Goal: Information Seeking & Learning: Learn about a topic

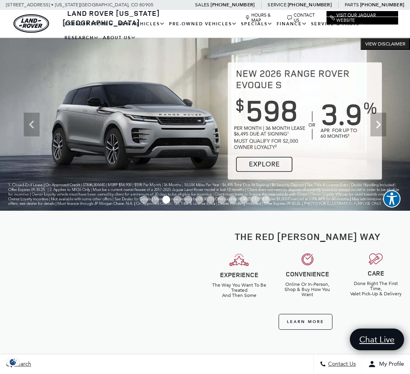
click at [0, 0] on link "Defender 110" at bounding box center [0, 0] width 0 height 0
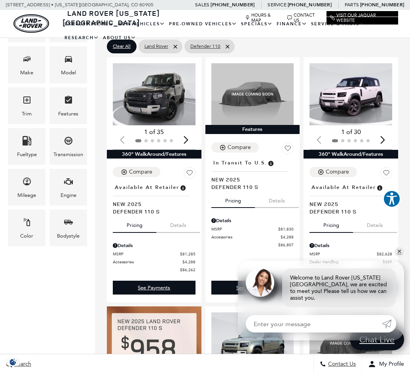
scroll to position [134, 0]
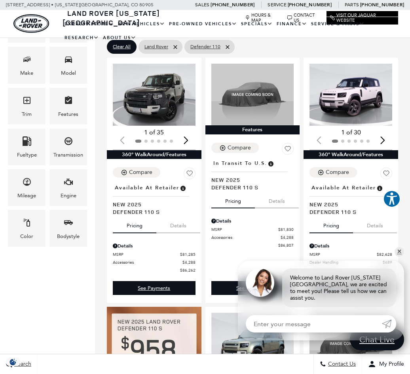
click at [66, 187] on icon "Engine" at bounding box center [68, 181] width 9 height 9
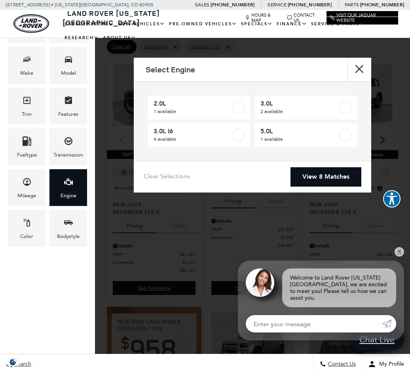
click at [343, 137] on label at bounding box center [345, 135] width 13 height 13
type input "$125,234"
checkbox input "true"
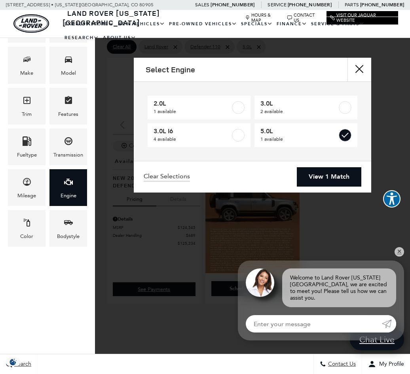
scroll to position [2, 0]
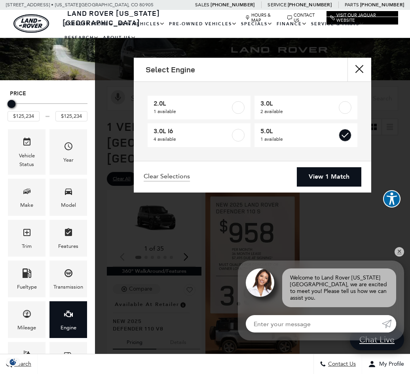
click at [314, 178] on link "View 1 Match" at bounding box center [329, 176] width 64 height 19
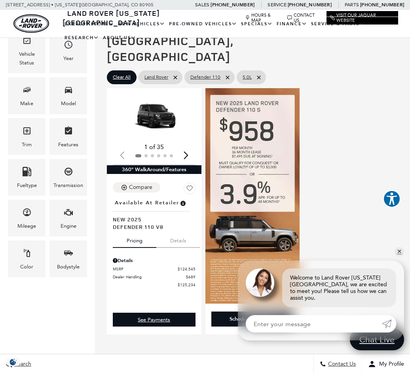
scroll to position [93, 0]
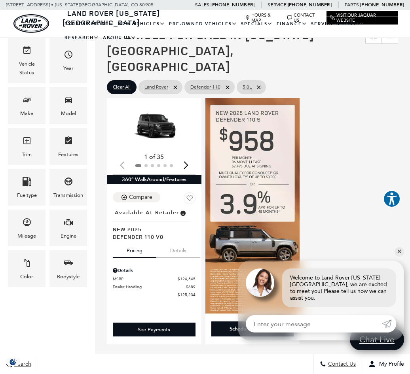
click at [149, 112] on img "1 / 2" at bounding box center [154, 127] width 83 height 47
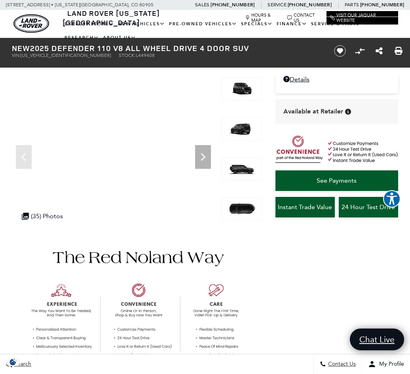
scroll to position [39, 0]
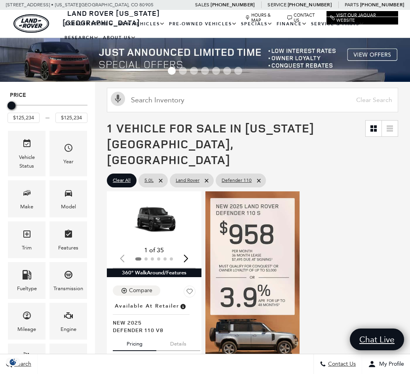
click at [142, 201] on img "1 / 2" at bounding box center [154, 220] width 83 height 47
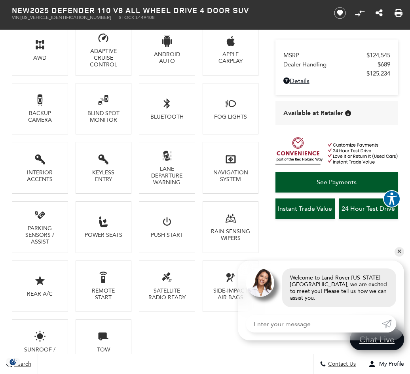
scroll to position [504, 0]
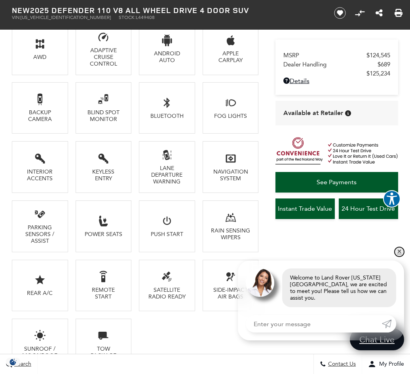
click at [397, 257] on link "✕" at bounding box center [398, 251] width 9 height 9
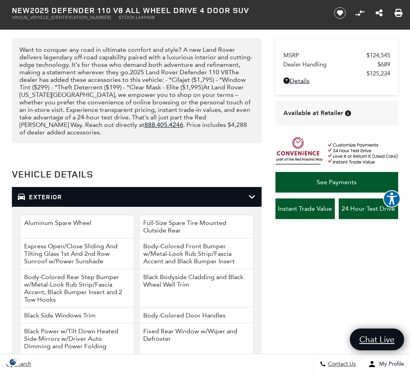
scroll to position [886, 0]
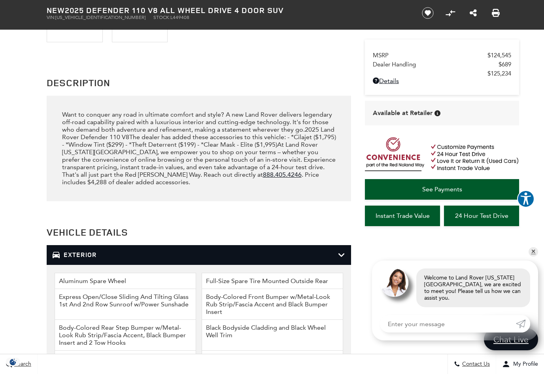
scroll to position [929, 0]
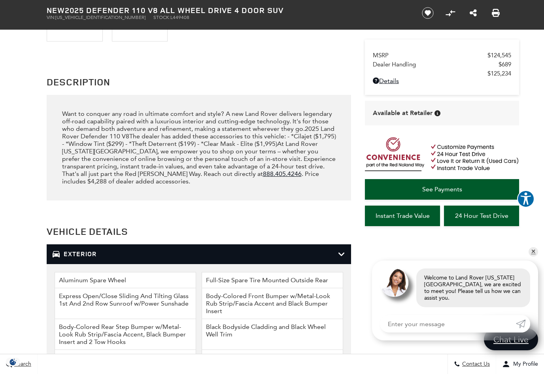
click at [206, 159] on div "Want to conquer any road in ultimate comfort and style? A new Land Rover delive…" at bounding box center [199, 147] width 274 height 75
click at [196, 158] on div "Want to conquer any road in ultimate comfort and style? A new Land Rover delive…" at bounding box center [199, 147] width 274 height 75
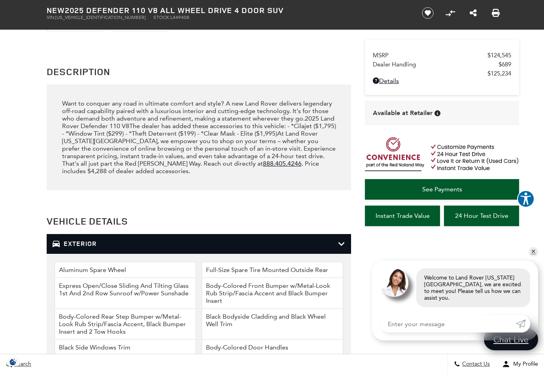
scroll to position [941, 0]
